Goal: Task Accomplishment & Management: Manage account settings

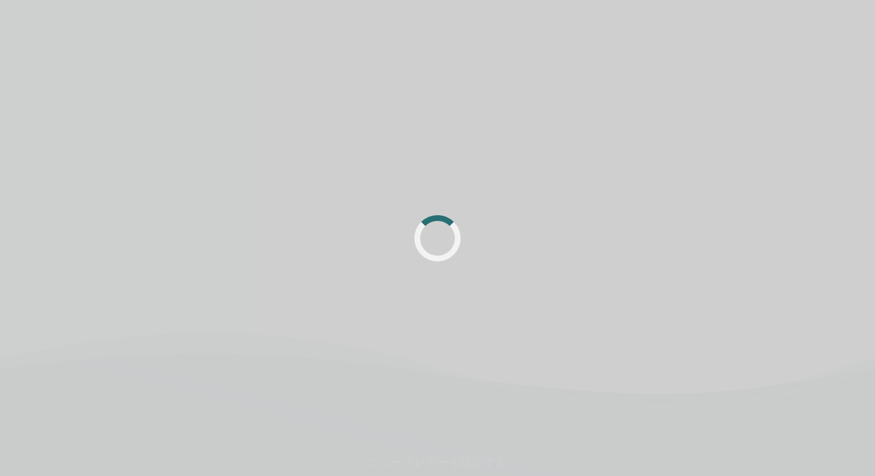
scroll to position [58, 0]
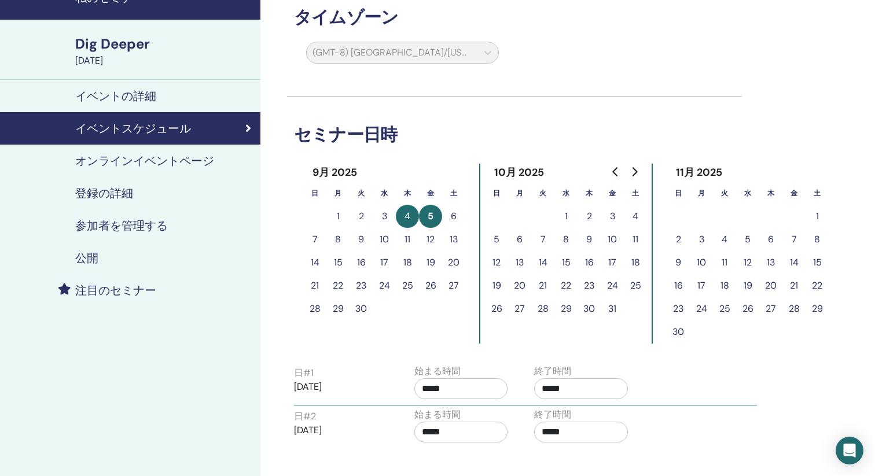
click at [136, 232] on h4 "参加者を管理する" at bounding box center [121, 226] width 93 height 14
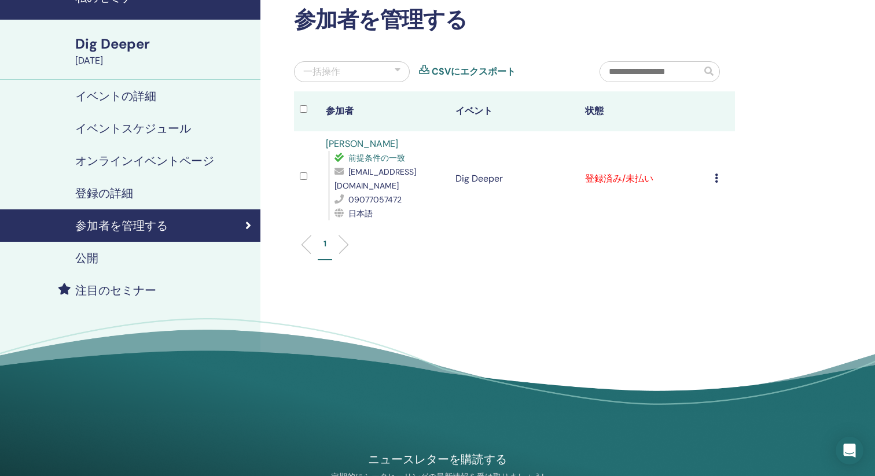
click at [714, 175] on td "登録をキャンセルする 自動認証しない 有料としてマーク 未払いとしてマーク 不在としてマーク 完了して認定する 証明書のダウンロード" at bounding box center [722, 178] width 26 height 95
click at [717, 174] on icon at bounding box center [716, 178] width 3 height 9
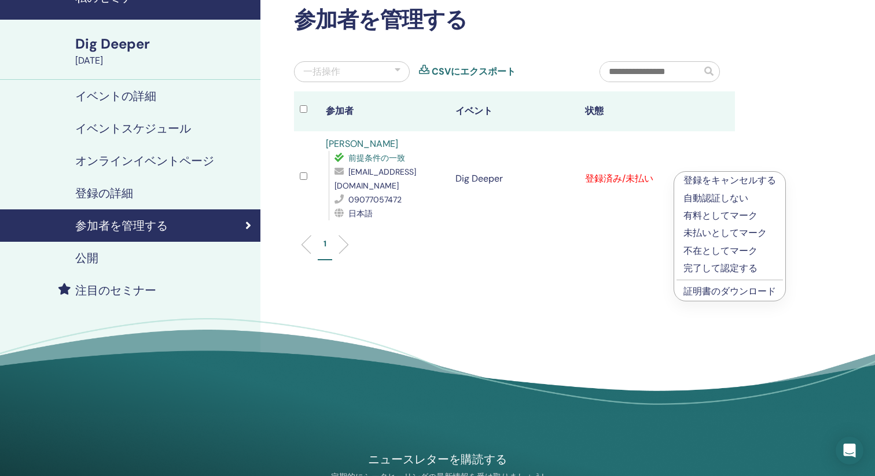
click at [718, 270] on p "完了して認定する" at bounding box center [730, 269] width 93 height 14
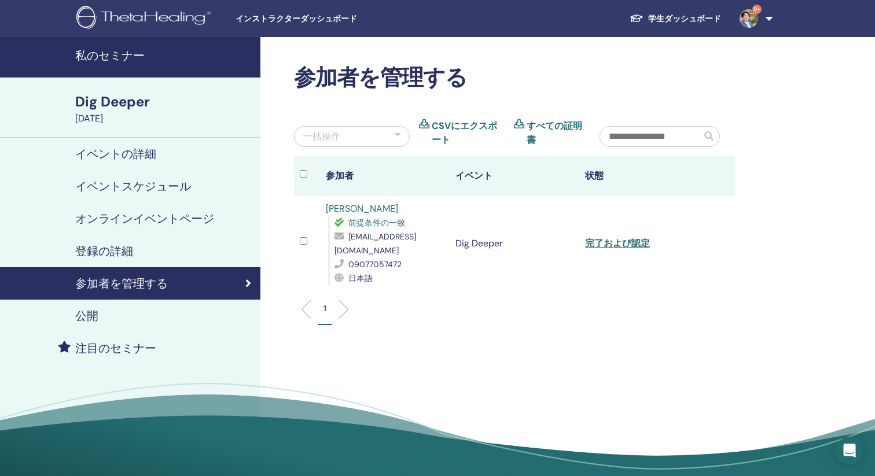
click at [140, 19] on img at bounding box center [145, 19] width 138 height 26
